Goal: Check status: Check status

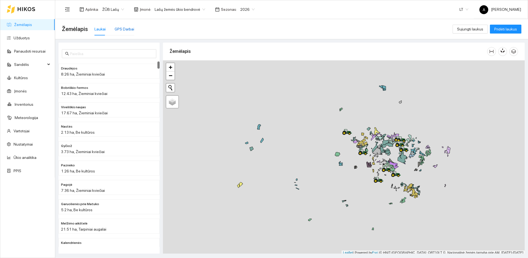
click at [130, 27] on div "GPS Darbai" at bounding box center [125, 29] width 20 height 6
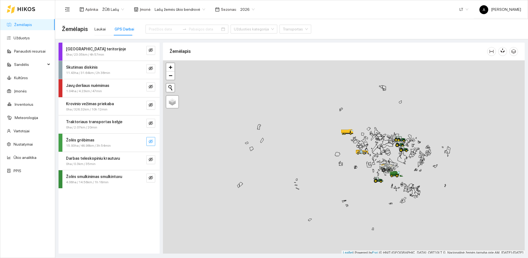
click at [149, 141] on icon "eye-invisible" at bounding box center [151, 141] width 4 height 4
click at [142, 140] on button "button" at bounding box center [139, 141] width 9 height 9
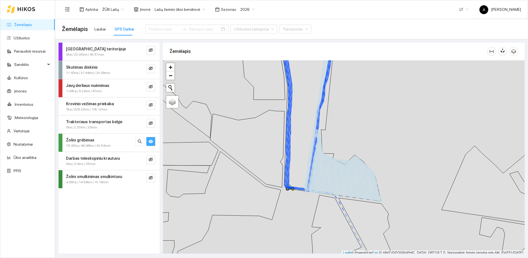
scroll to position [2, 0]
drag, startPoint x: 374, startPoint y: 106, endPoint x: 367, endPoint y: 175, distance: 69.5
click at [367, 175] on div at bounding box center [344, 156] width 362 height 195
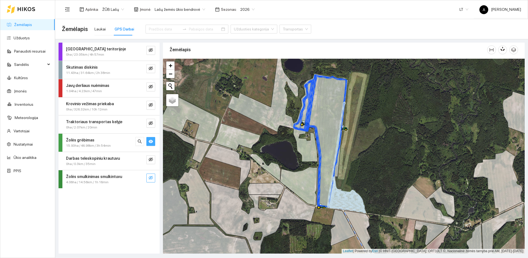
click at [150, 177] on icon "eye-invisible" at bounding box center [151, 177] width 4 height 4
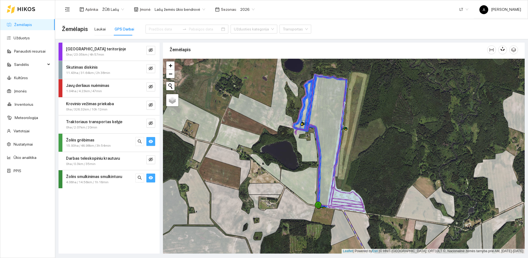
click at [150, 177] on icon "eye" at bounding box center [151, 177] width 4 height 4
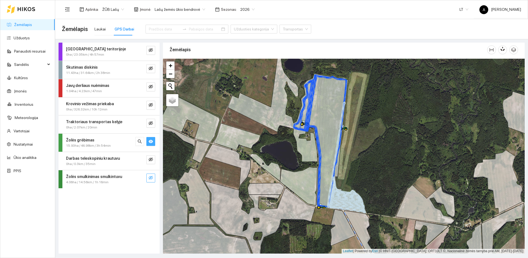
click at [150, 177] on icon "eye-invisible" at bounding box center [151, 177] width 4 height 4
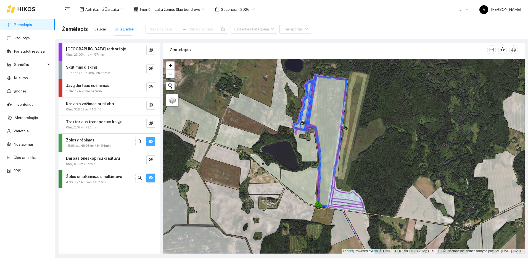
click at [150, 177] on icon "eye" at bounding box center [151, 177] width 4 height 4
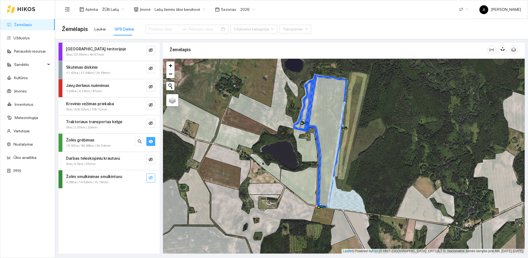
click at [150, 177] on icon "eye-invisible" at bounding box center [151, 177] width 4 height 4
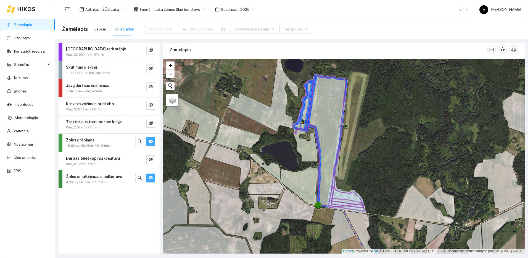
click at [150, 177] on icon "eye" at bounding box center [151, 177] width 4 height 4
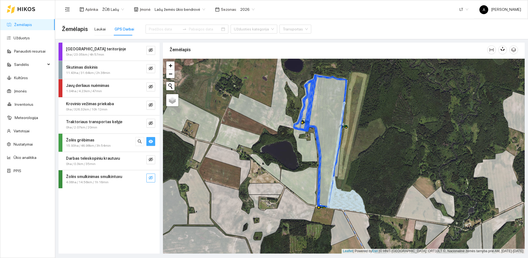
click at [150, 177] on icon "eye-invisible" at bounding box center [151, 177] width 4 height 4
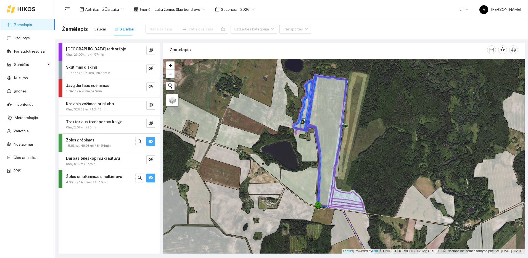
click at [150, 177] on icon "eye" at bounding box center [151, 177] width 4 height 4
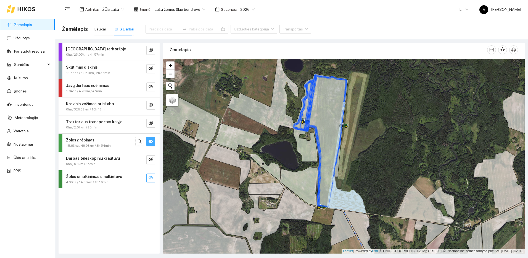
click at [150, 139] on icon "eye" at bounding box center [151, 141] width 4 height 4
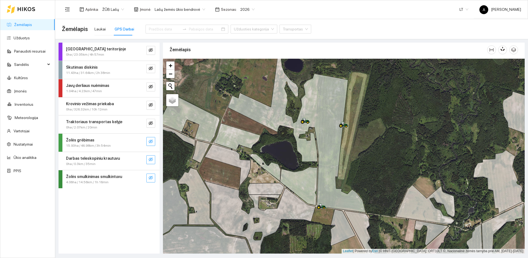
click at [150, 158] on icon "eye-invisible" at bounding box center [151, 159] width 4 height 4
click at [140, 159] on icon "search" at bounding box center [140, 159] width 4 height 4
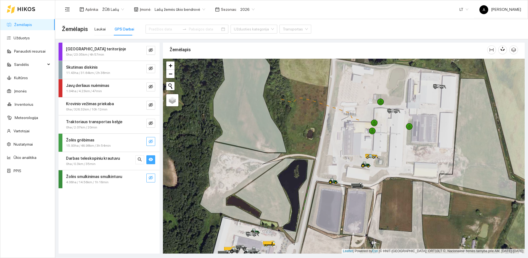
click at [152, 159] on icon "eye" at bounding box center [151, 159] width 4 height 4
click at [152, 70] on icon "eye-invisible" at bounding box center [151, 68] width 4 height 4
click at [143, 70] on button "button" at bounding box center [139, 68] width 9 height 9
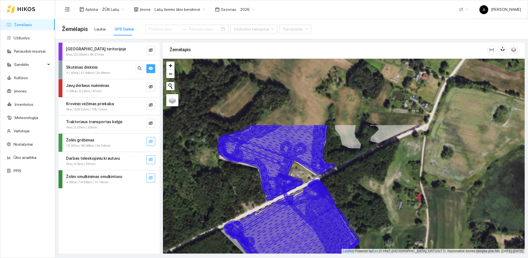
drag, startPoint x: 345, startPoint y: 141, endPoint x: 323, endPoint y: 236, distance: 97.1
click at [325, 235] on icon at bounding box center [320, 222] width 74 height 77
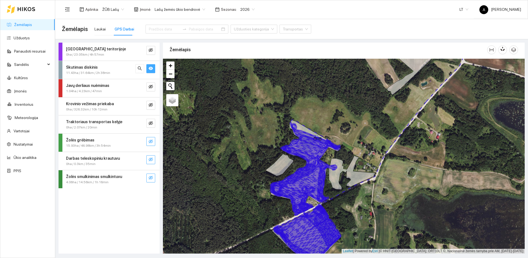
click at [148, 69] on button "button" at bounding box center [150, 68] width 9 height 9
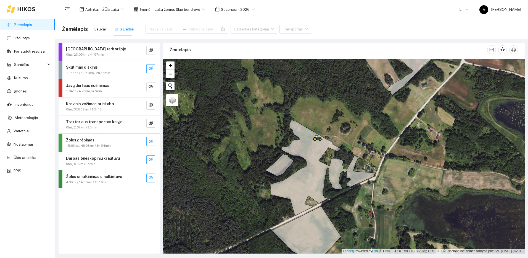
click at [148, 69] on button "button" at bounding box center [150, 68] width 9 height 9
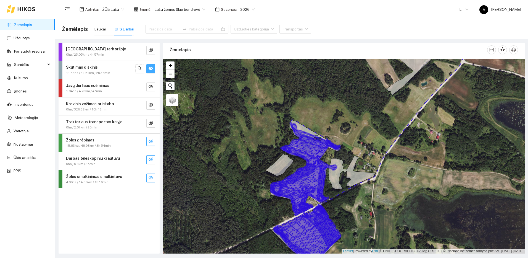
click at [151, 67] on icon "eye" at bounding box center [151, 68] width 4 height 3
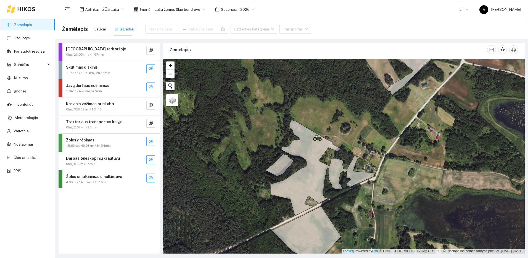
click at [150, 90] on button "button" at bounding box center [150, 86] width 9 height 9
click at [137, 88] on button "button" at bounding box center [139, 86] width 9 height 9
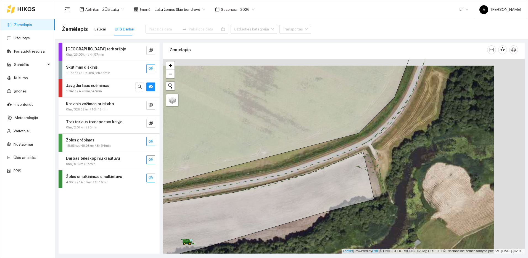
drag, startPoint x: 395, startPoint y: 206, endPoint x: 351, endPoint y: 213, distance: 44.3
click at [351, 213] on div at bounding box center [344, 156] width 362 height 195
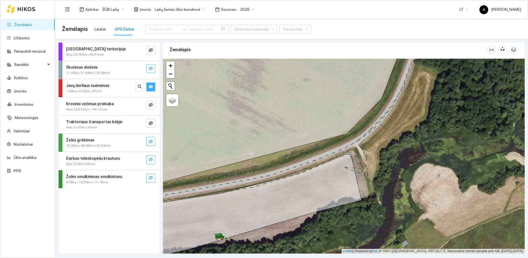
click at [150, 88] on icon "eye" at bounding box center [151, 86] width 4 height 4
click at [152, 85] on icon "eye-invisible" at bounding box center [151, 87] width 4 height 4
click at [141, 85] on icon "search" at bounding box center [140, 86] width 4 height 4
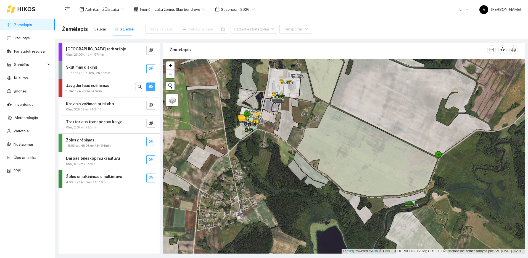
click at [151, 87] on icon "eye" at bounding box center [151, 86] width 4 height 3
click at [150, 104] on icon "eye-invisible" at bounding box center [151, 105] width 4 height 4
click at [144, 104] on button "button" at bounding box center [139, 105] width 9 height 9
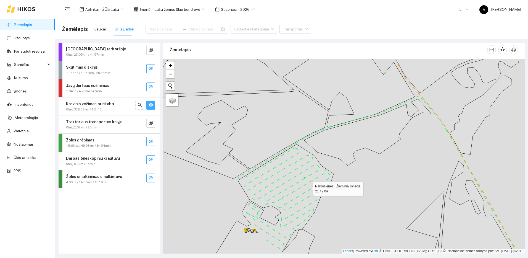
drag, startPoint x: 306, startPoint y: 194, endPoint x: 321, endPoint y: 127, distance: 69.0
click at [321, 144] on icon at bounding box center [274, 203] width 119 height 118
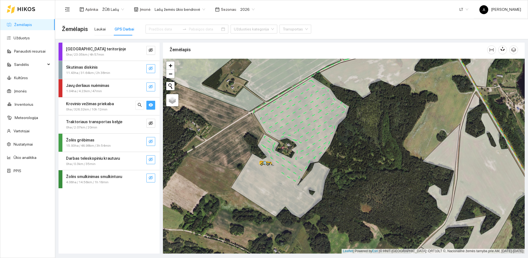
click at [150, 104] on icon "eye" at bounding box center [151, 104] width 4 height 3
click at [150, 103] on icon "eye-invisible" at bounding box center [151, 105] width 4 height 4
click at [150, 103] on icon "eye" at bounding box center [151, 105] width 4 height 4
click at [153, 82] on button "button" at bounding box center [150, 86] width 9 height 9
click at [141, 87] on icon "search" at bounding box center [140, 86] width 4 height 4
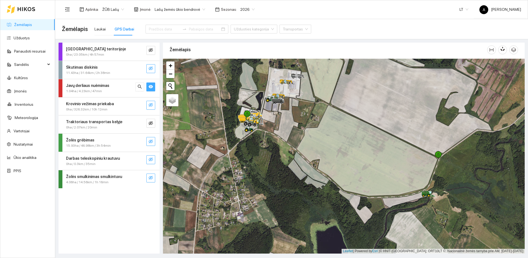
click at [149, 86] on icon "eye" at bounding box center [151, 86] width 4 height 3
click at [152, 70] on icon "eye-invisible" at bounding box center [151, 68] width 4 height 4
click at [142, 70] on icon "search" at bounding box center [140, 68] width 4 height 4
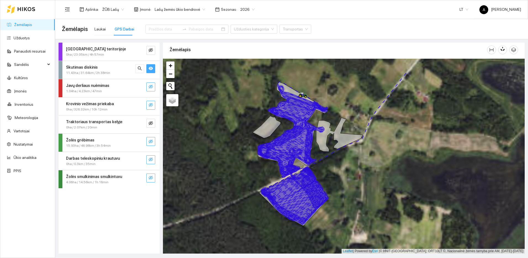
drag, startPoint x: 307, startPoint y: 153, endPoint x: 334, endPoint y: 183, distance: 41.1
click at [334, 183] on div at bounding box center [344, 156] width 362 height 195
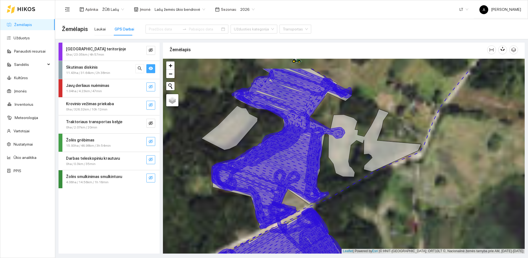
drag, startPoint x: 334, startPoint y: 171, endPoint x: 344, endPoint y: 195, distance: 25.6
click at [344, 195] on div at bounding box center [344, 156] width 362 height 195
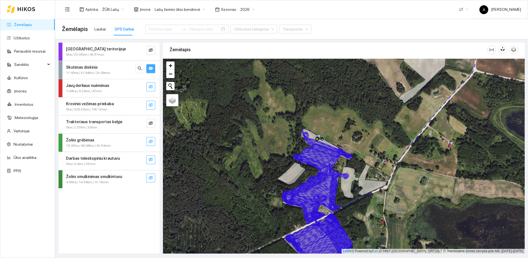
click at [150, 71] on span "eye" at bounding box center [151, 68] width 4 height 5
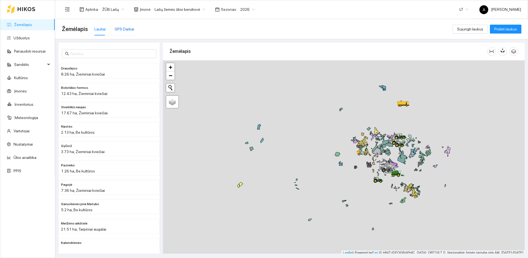
click at [130, 30] on div "GPS Darbai" at bounding box center [125, 29] width 20 height 6
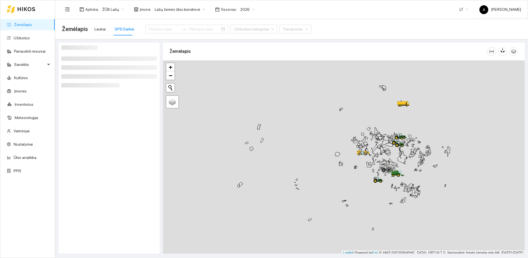
click at [157, 23] on div at bounding box center [187, 25] width 83 height 15
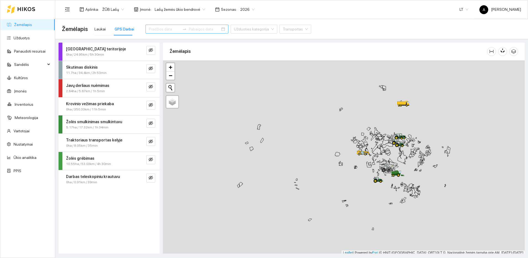
click at [159, 26] on div at bounding box center [187, 29] width 83 height 9
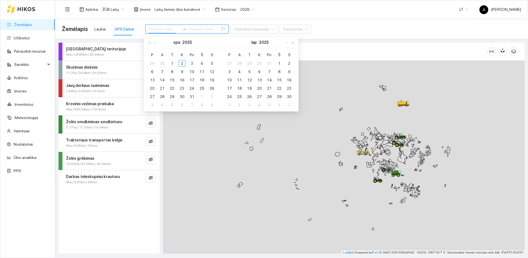
click at [160, 28] on input at bounding box center [164, 29] width 31 height 6
click at [155, 42] on span "button" at bounding box center [155, 42] width 3 height 3
type input "2025-09-13"
click at [203, 71] on div "13" at bounding box center [202, 71] width 7 height 7
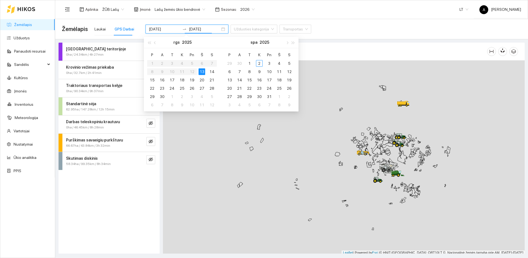
type input "2025-09-13"
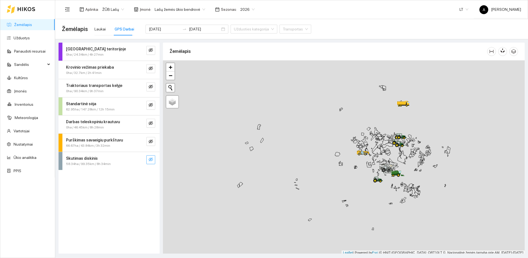
click at [150, 161] on icon "eye-invisible" at bounding box center [151, 159] width 4 height 4
click at [144, 161] on button "button" at bounding box center [139, 159] width 9 height 9
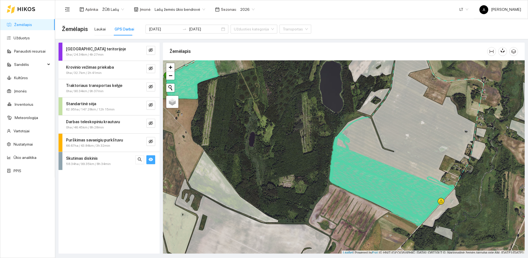
click at [151, 158] on icon "eye" at bounding box center [151, 159] width 4 height 4
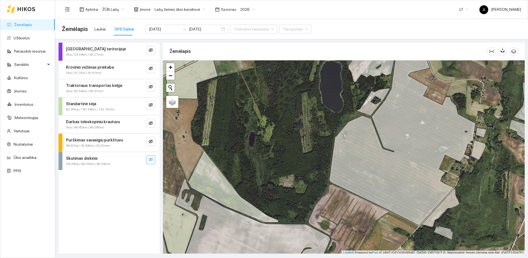
click at [151, 159] on icon "eye-invisible" at bounding box center [151, 159] width 4 height 4
